Goal: Transaction & Acquisition: Purchase product/service

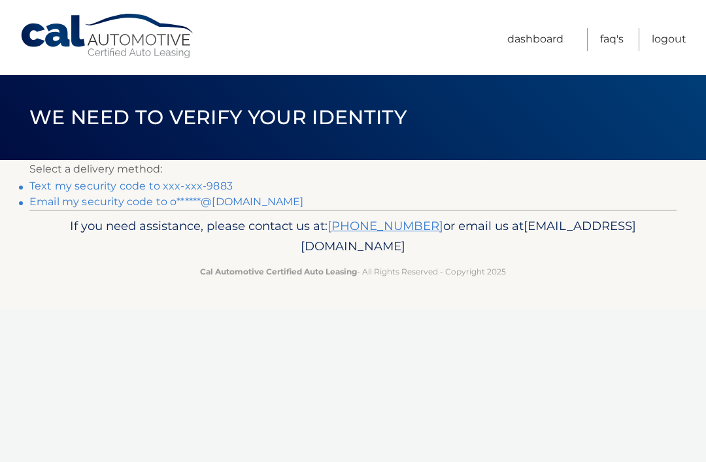
click at [205, 186] on link "Text my security code to xxx-xxx-9883" at bounding box center [130, 186] width 203 height 12
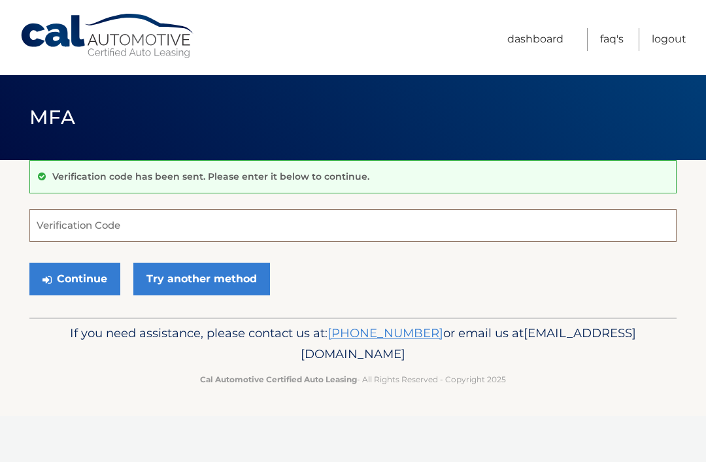
click at [65, 235] on input "Verification Code" at bounding box center [353, 225] width 648 height 33
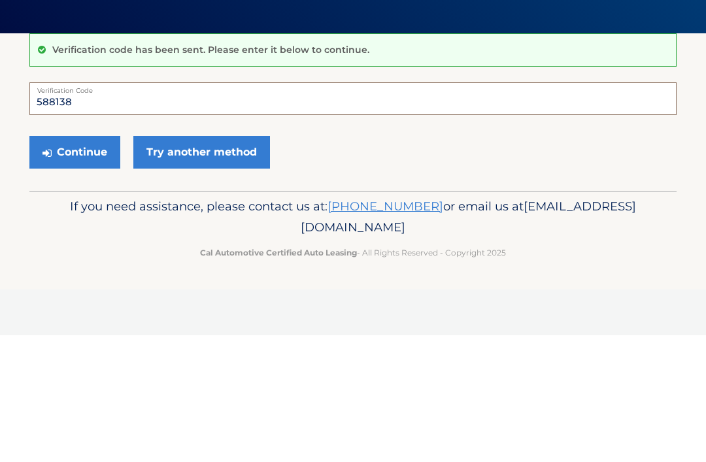
type input "588138"
click at [84, 263] on button "Continue" at bounding box center [74, 279] width 91 height 33
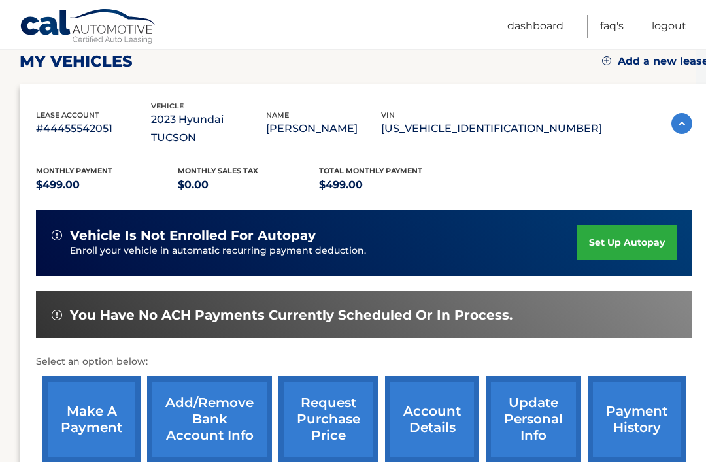
scroll to position [188, 10]
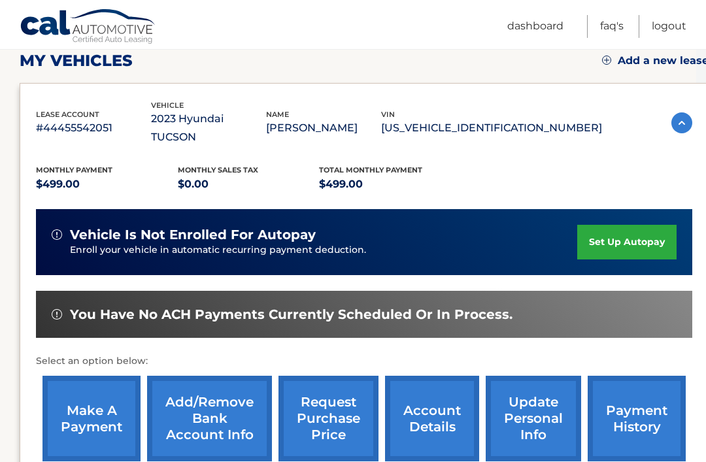
click at [84, 394] on link "make a payment" at bounding box center [92, 419] width 98 height 86
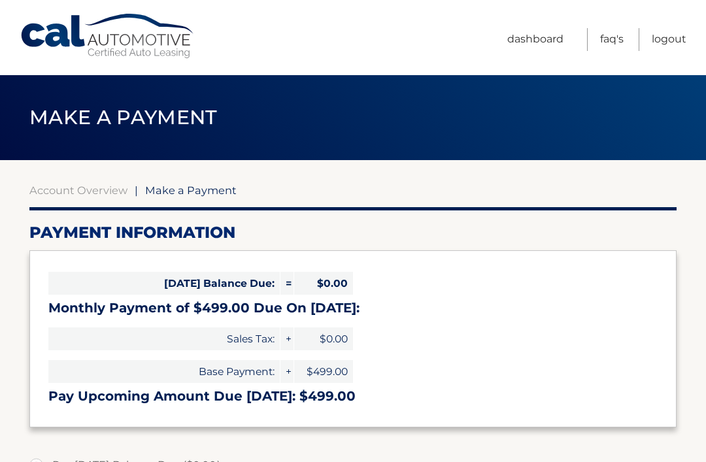
select select "MDQ0OTljNWYtZDIxZS00NjQ3LWE5YmUtMzdiZDA4MjNjZDk4"
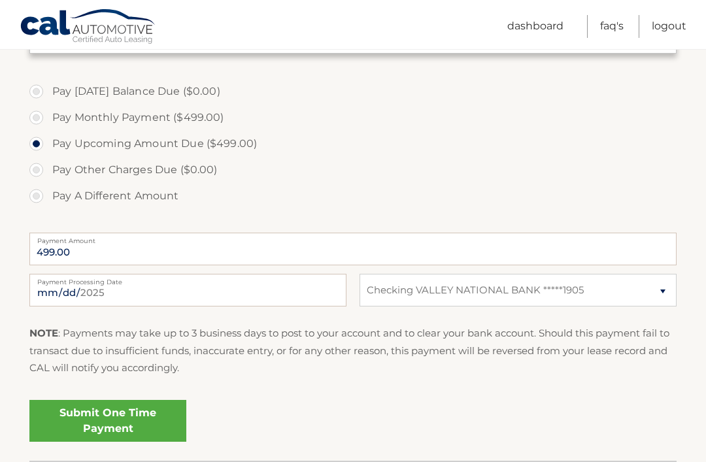
scroll to position [383, 0]
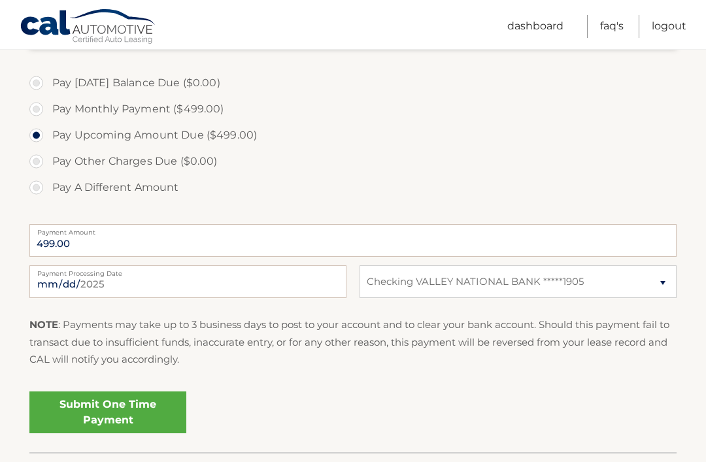
click at [110, 411] on link "Submit One Time Payment" at bounding box center [107, 413] width 157 height 42
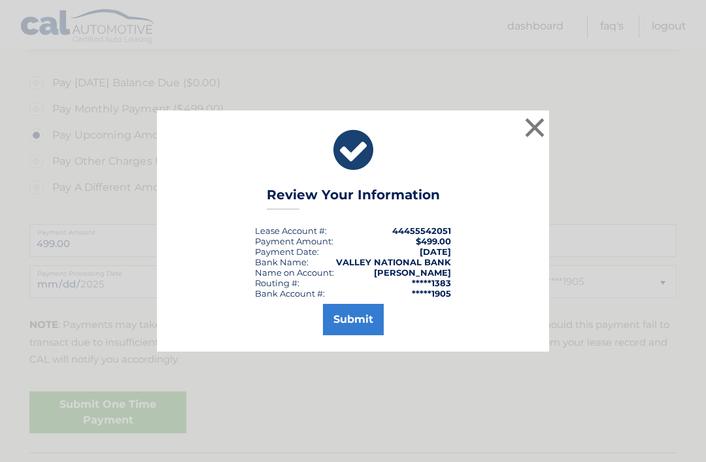
click at [343, 336] on button "Submit" at bounding box center [353, 319] width 61 height 31
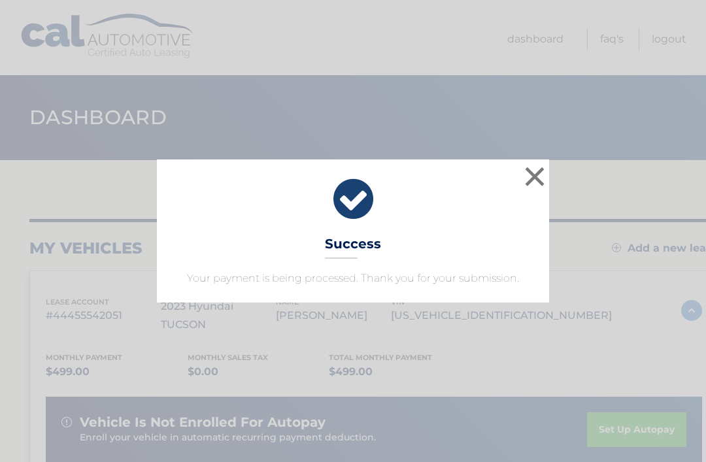
click at [528, 182] on button "×" at bounding box center [535, 177] width 26 height 26
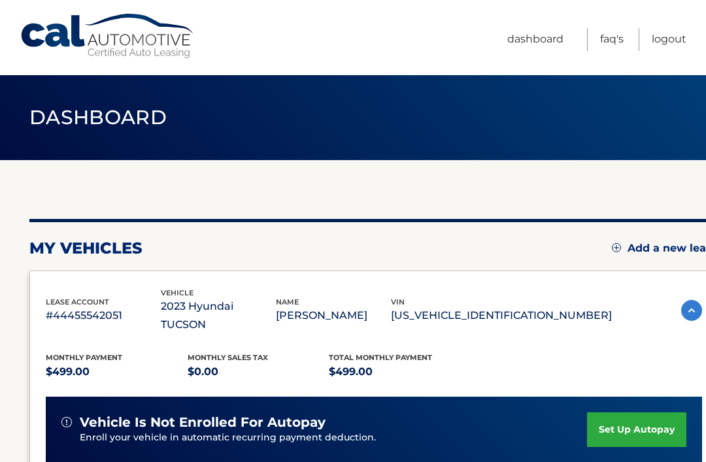
click at [663, 46] on link "Logout" at bounding box center [669, 39] width 35 height 23
